Goal: Find specific page/section: Find specific page/section

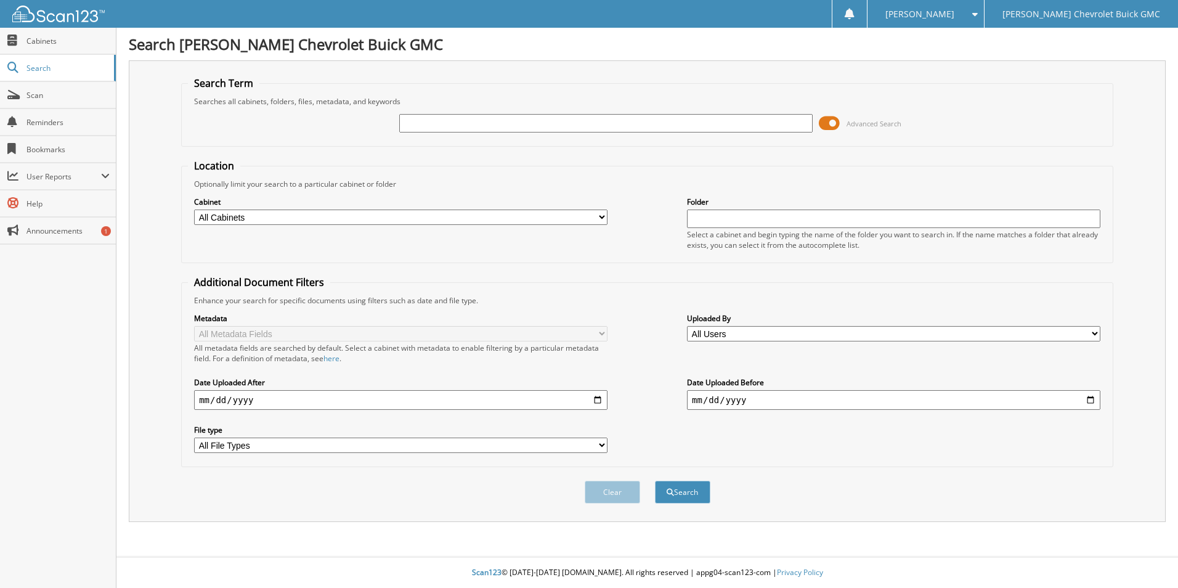
click at [833, 124] on span at bounding box center [829, 123] width 21 height 18
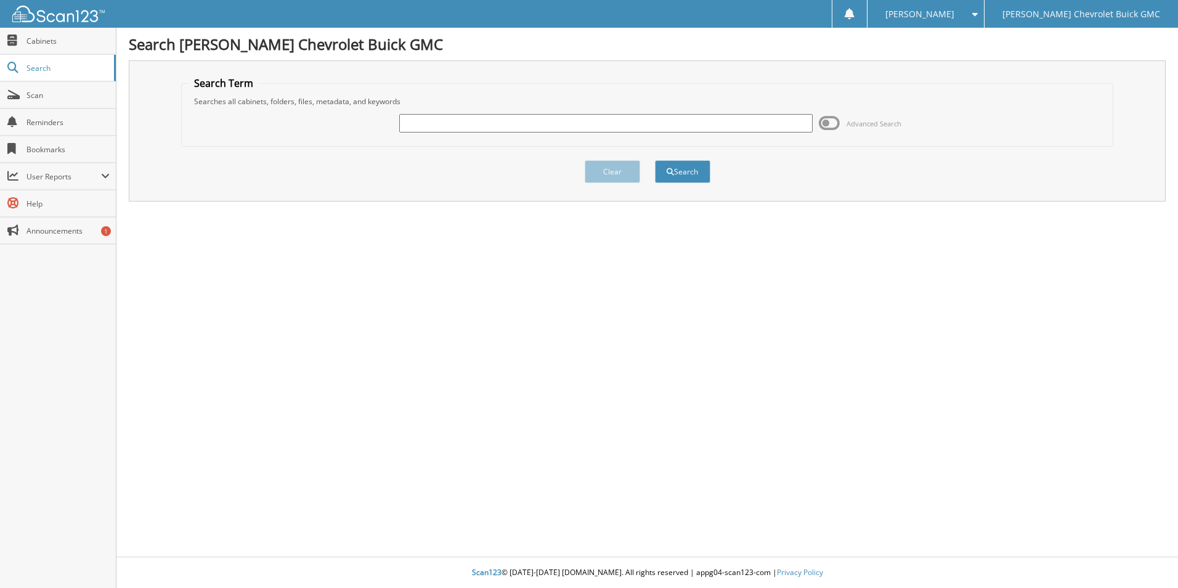
click at [650, 121] on input "text" at bounding box center [605, 123] width 413 height 18
type input "54867"
click at [655, 160] on button "Search" at bounding box center [682, 171] width 55 height 23
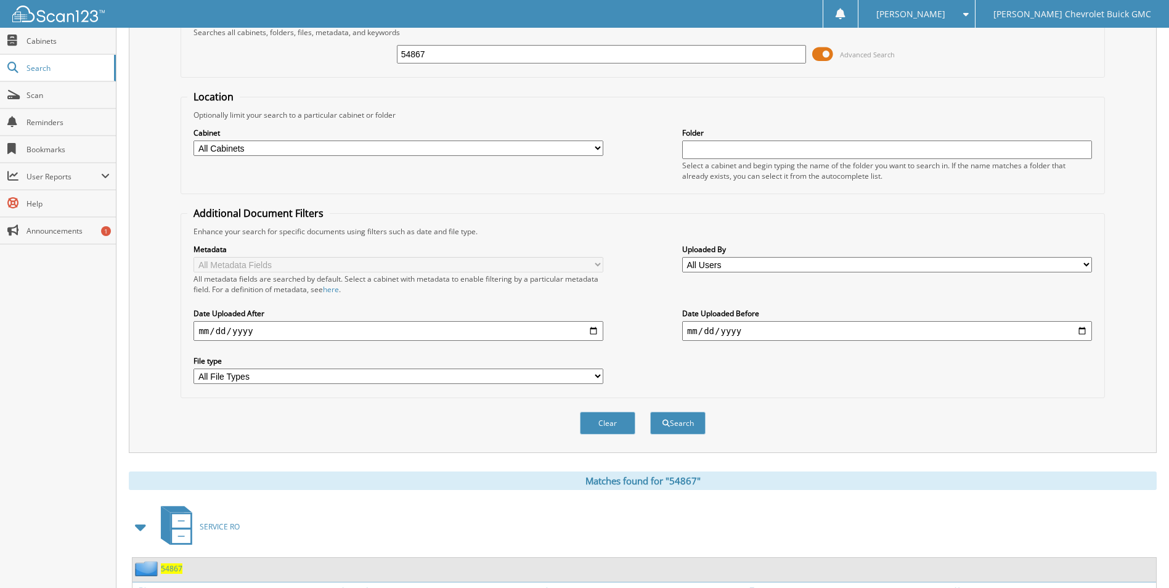
scroll to position [250, 0]
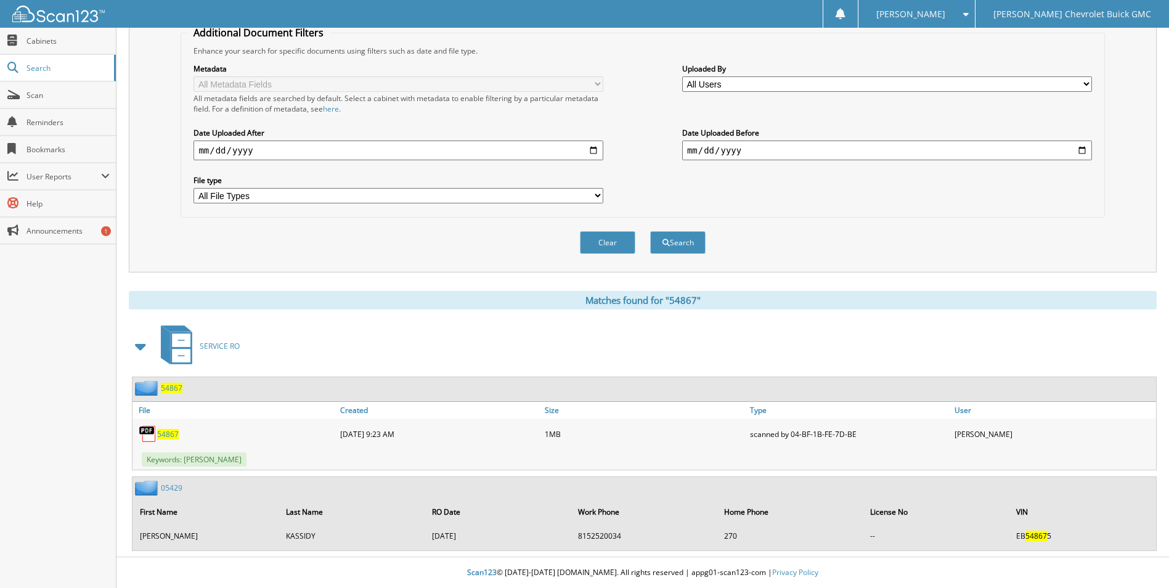
click at [167, 432] on span "54867" at bounding box center [168, 434] width 22 height 10
click at [806, 211] on fieldset "Additional Document Filters Enhance your search for specific documents using fi…" at bounding box center [641, 122] width 923 height 192
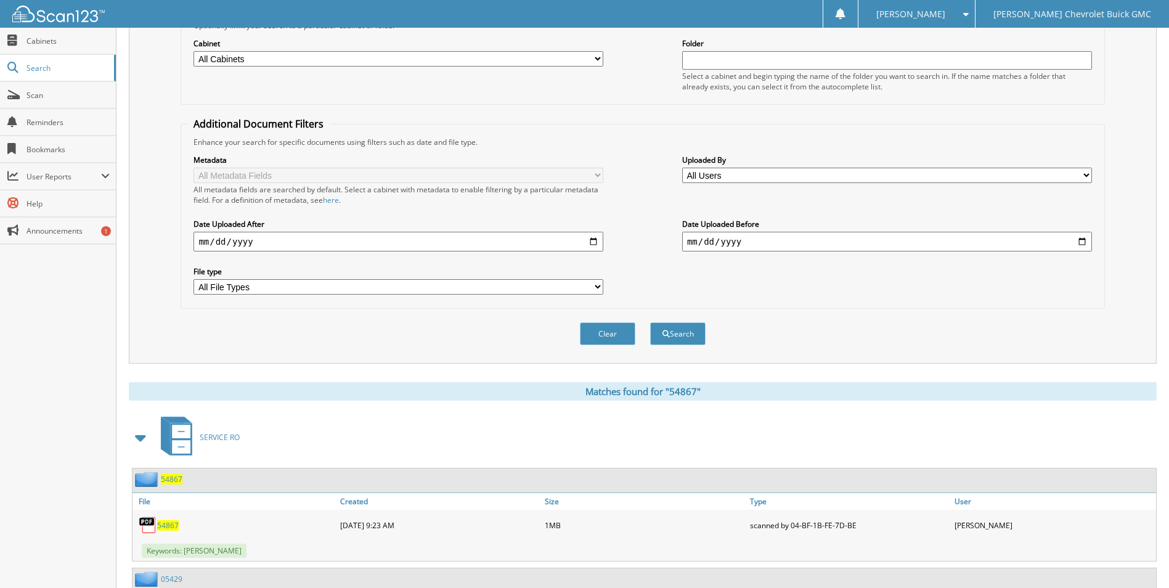
scroll to position [0, 0]
